Goal: Task Accomplishment & Management: Complete application form

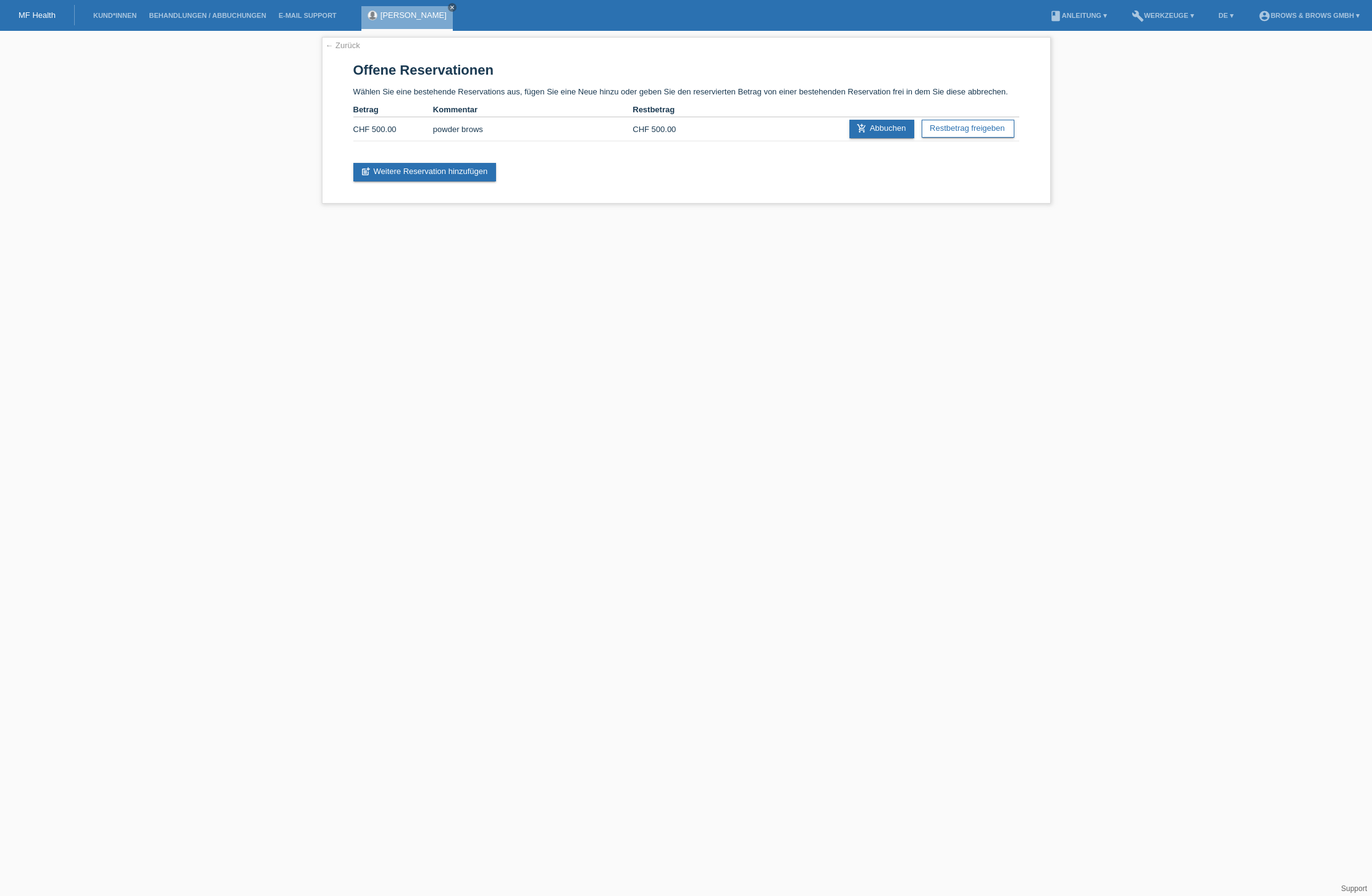
scroll to position [1, 0]
click at [111, 13] on link "Kund*innen" at bounding box center [114, 16] width 55 height 7
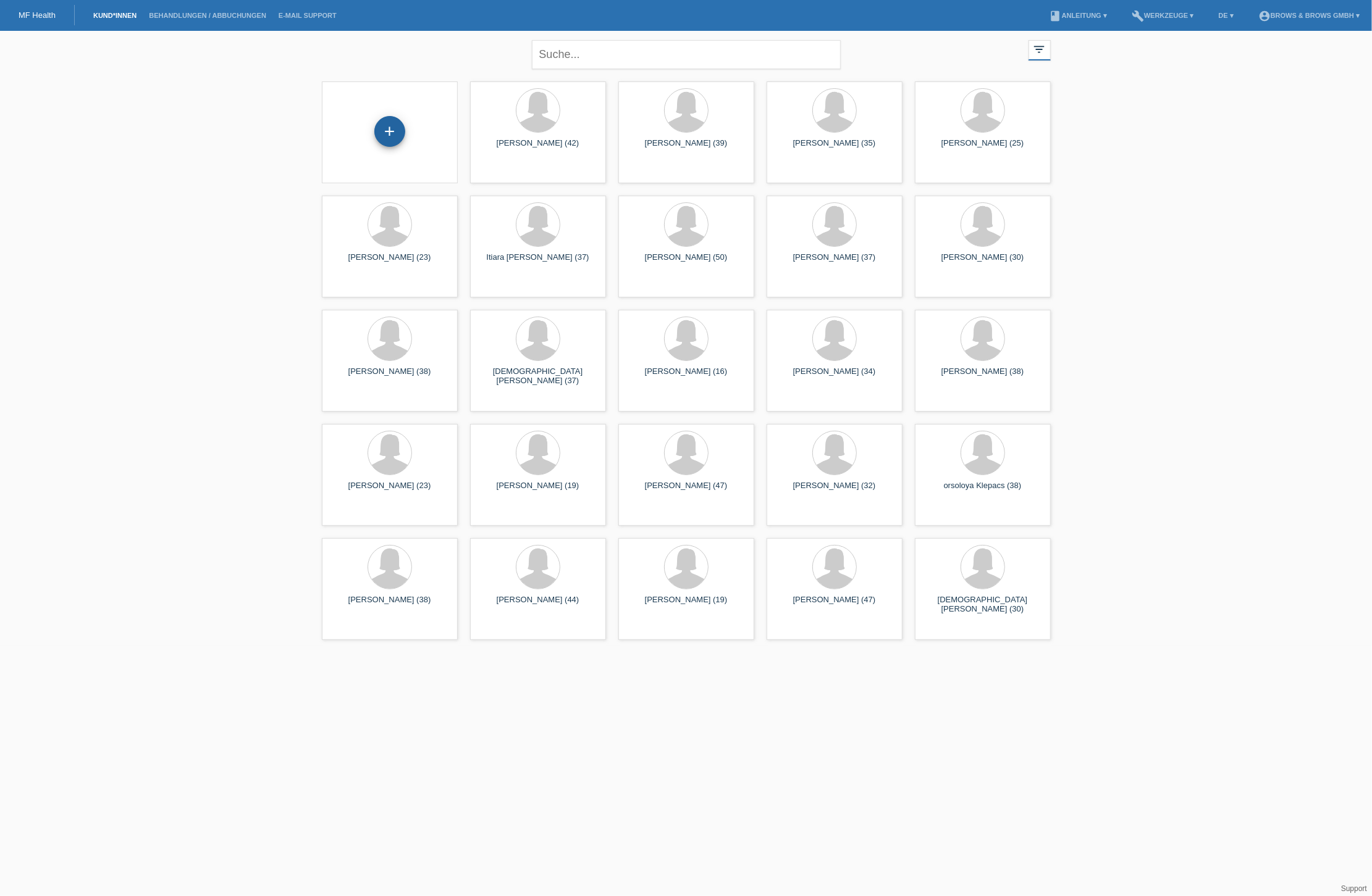
click at [394, 131] on div "+" at bounding box center [390, 131] width 31 height 31
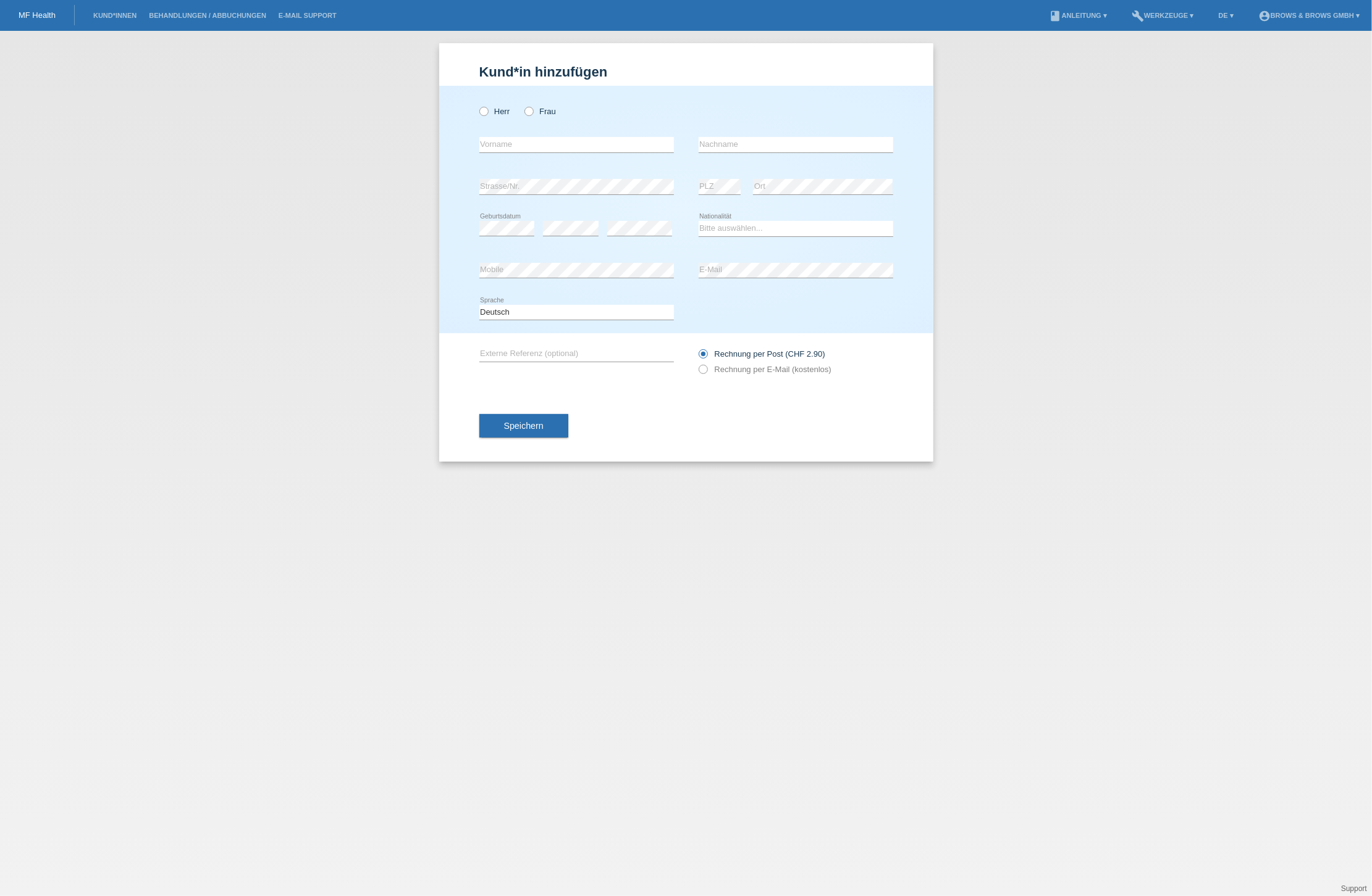
drag, startPoint x: 530, startPoint y: 110, endPoint x: 529, endPoint y: 131, distance: 21.0
click at [523, 105] on icon at bounding box center [523, 105] width 0 height 0
click at [530, 111] on input "Frau" at bounding box center [528, 111] width 8 height 8
radio input "true"
type input "Elisa"
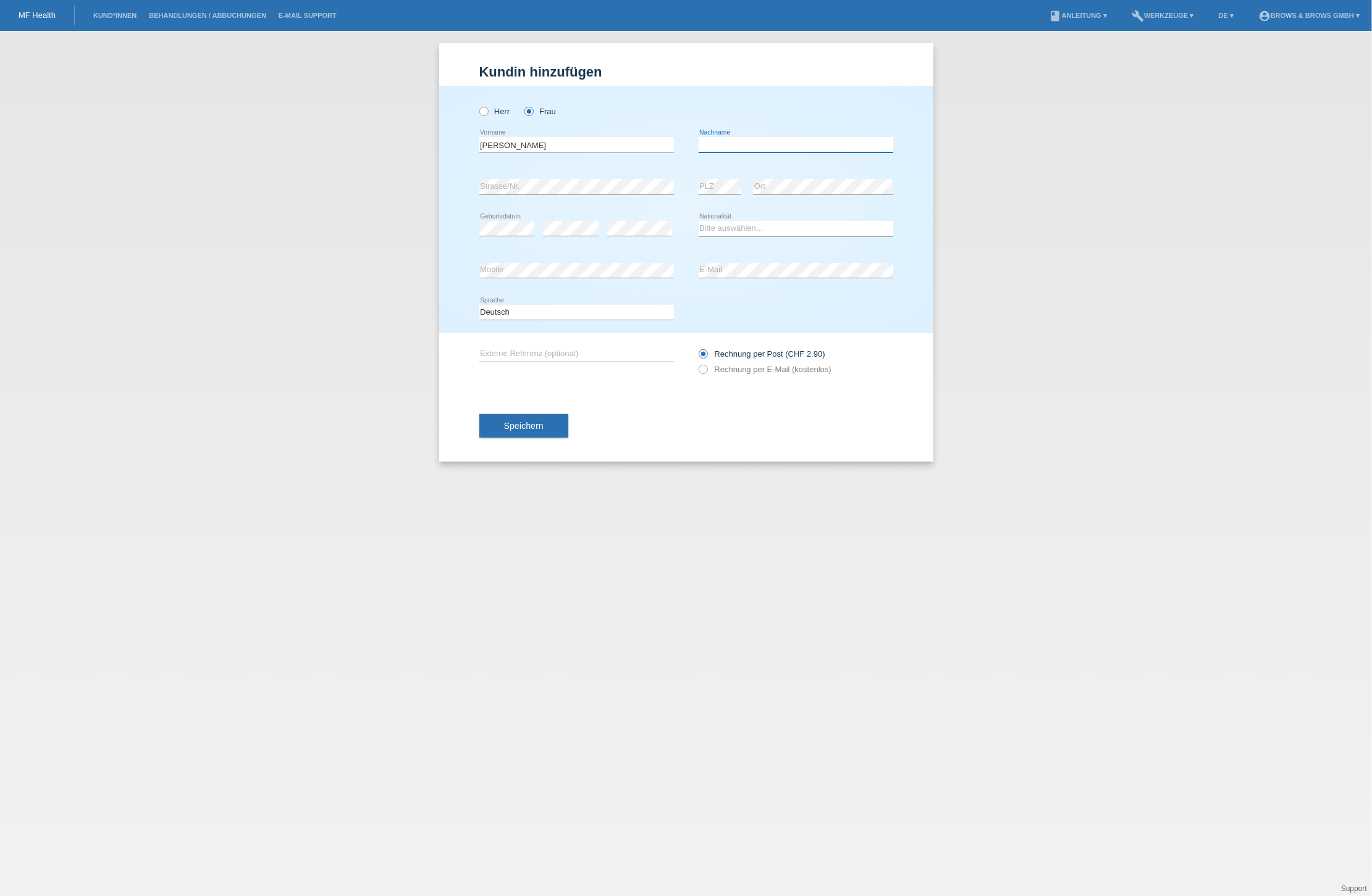
drag, startPoint x: 727, startPoint y: 146, endPoint x: 723, endPoint y: 157, distance: 11.7
type input "Hivziu"
select select "CH"
click at [698, 371] on div "error Externe Referenz (optional) Rechnung per Post (CHF 2.90)" at bounding box center [686, 362] width 413 height 57
click at [696, 363] on icon at bounding box center [696, 363] width 0 height 0
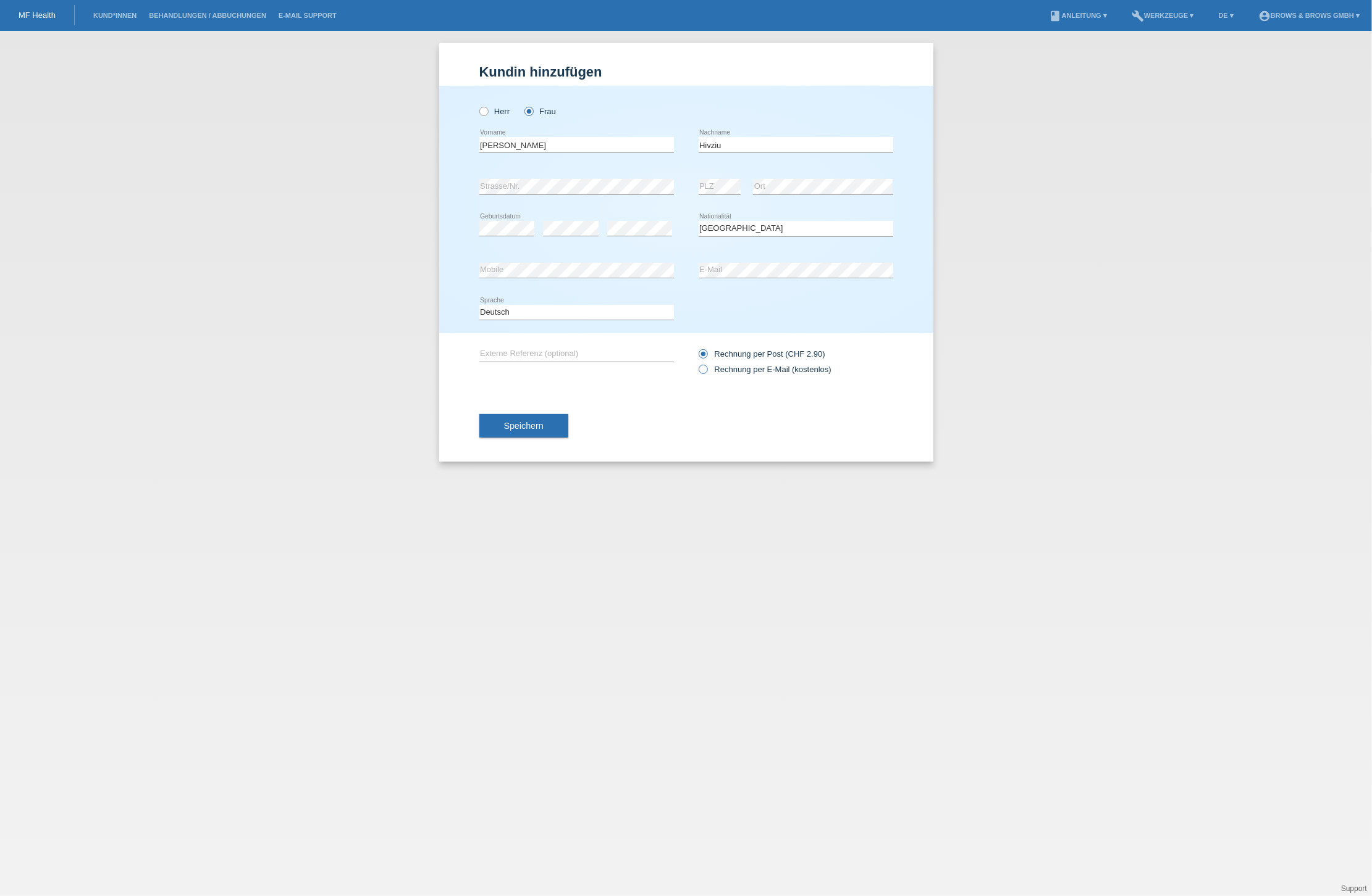
click at [702, 374] on input "Rechnung per E-Mail (kostenlos)" at bounding box center [702, 372] width 8 height 16
radio input "true"
click at [544, 425] on span "Speichern" at bounding box center [523, 425] width 40 height 10
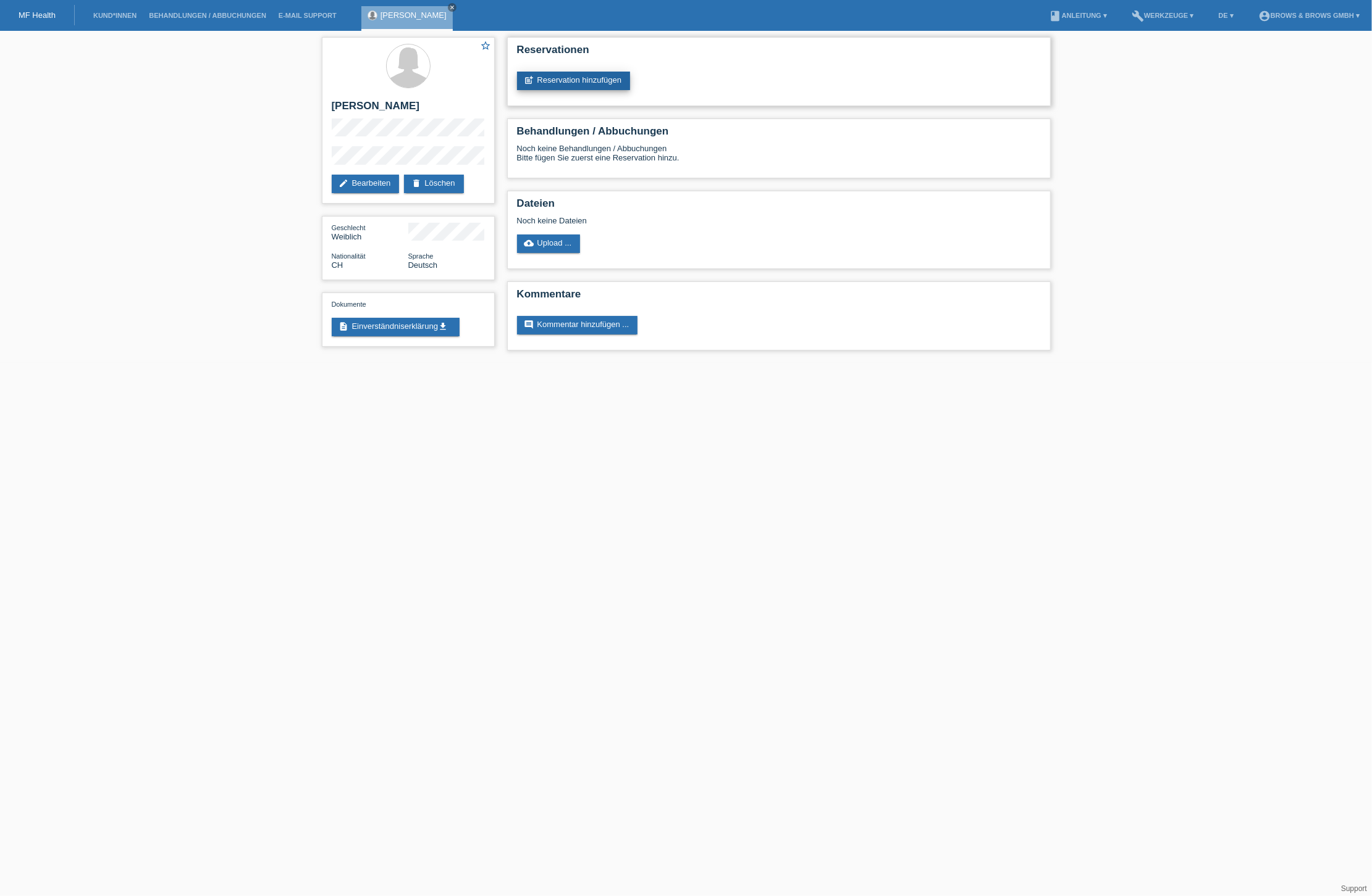
click at [578, 79] on link "post_add Reservation hinzufügen" at bounding box center [573, 81] width 114 height 19
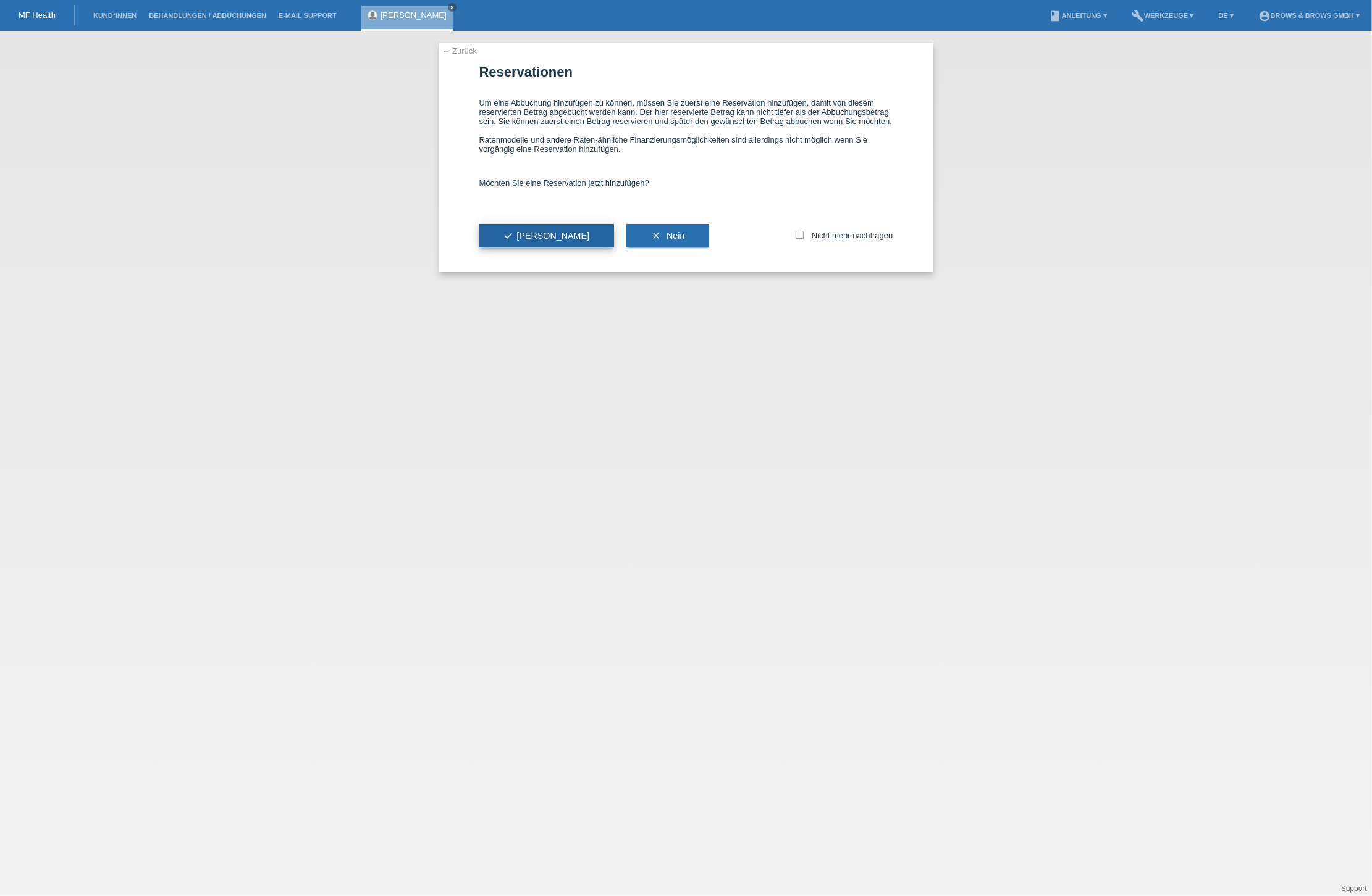
click at [520, 237] on button "check Ja" at bounding box center [547, 235] width 135 height 23
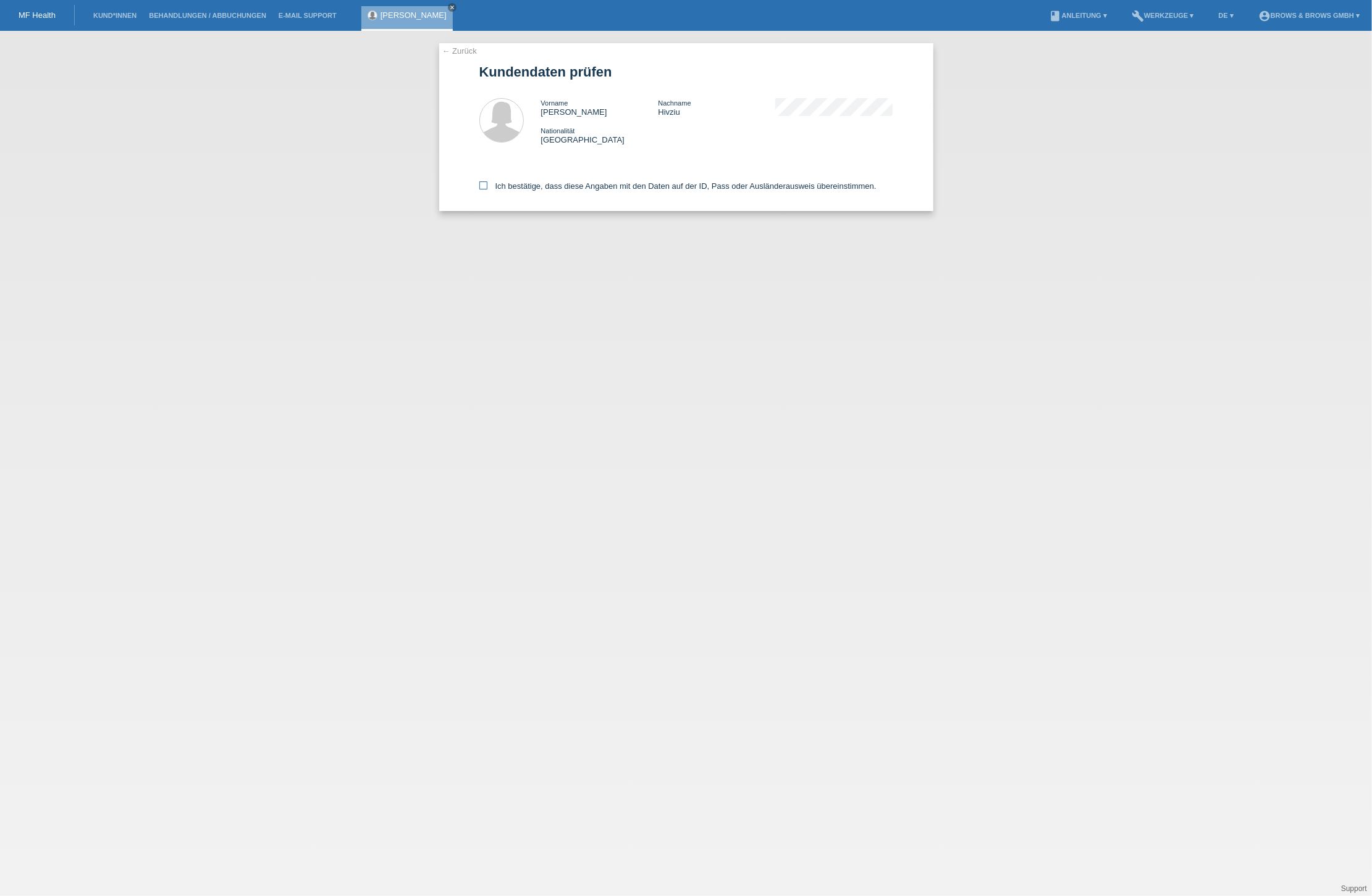
click at [482, 182] on icon at bounding box center [483, 185] width 8 height 8
click at [482, 182] on input "Ich bestätige, dass diese Angaben mit den Daten auf der ID, Pass oder Ausländer…" at bounding box center [483, 185] width 8 height 8
checkbox input "true"
